Goal: Navigation & Orientation: Find specific page/section

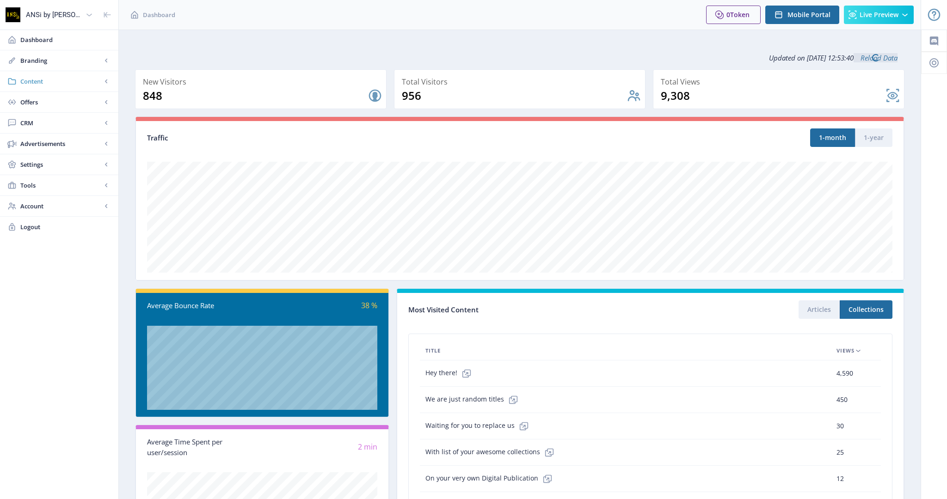
click at [75, 86] on link "Content" at bounding box center [59, 81] width 118 height 20
click at [45, 127] on span "Collections" at bounding box center [70, 122] width 80 height 9
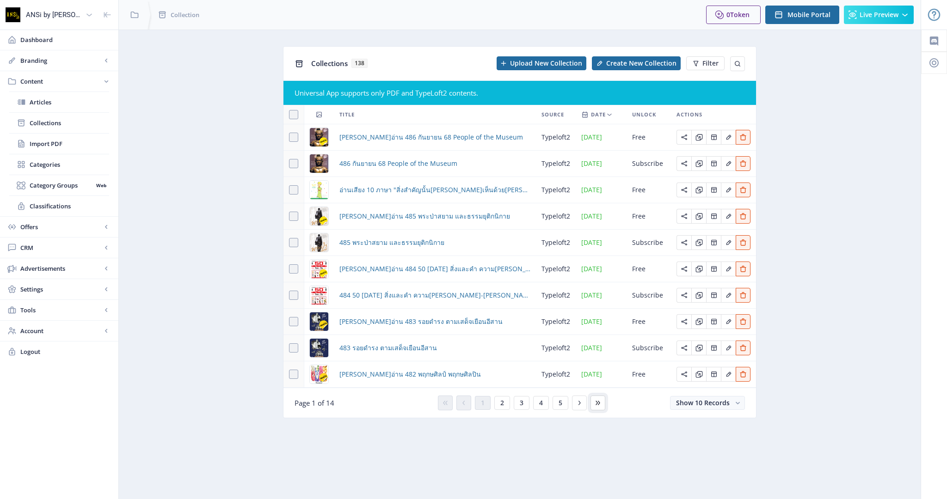
click at [595, 402] on icon at bounding box center [597, 402] width 7 height 7
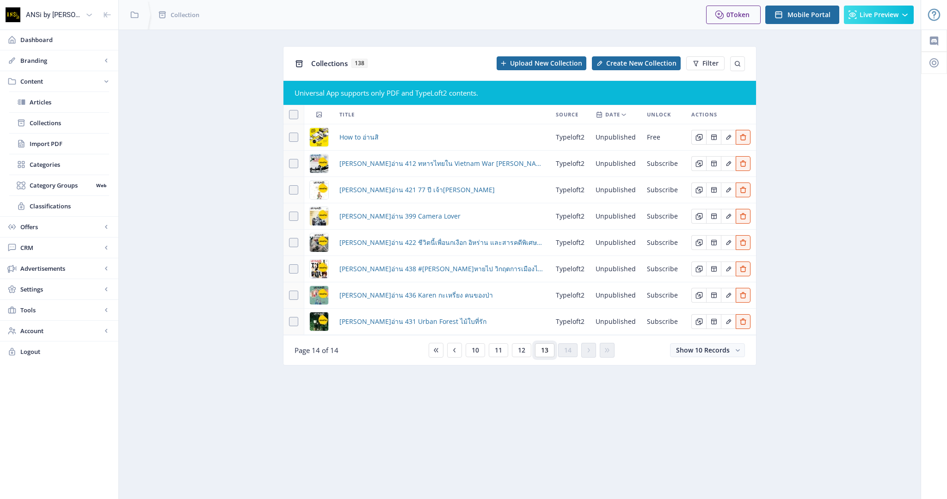
click at [544, 353] on span "13" at bounding box center [544, 350] width 7 height 7
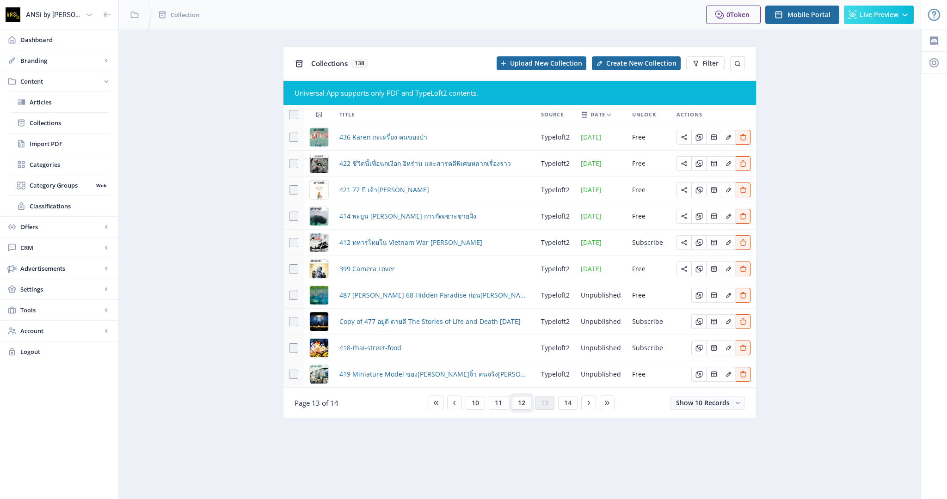
click at [527, 403] on button "12" at bounding box center [521, 403] width 19 height 14
